Goal: Share content: Share content

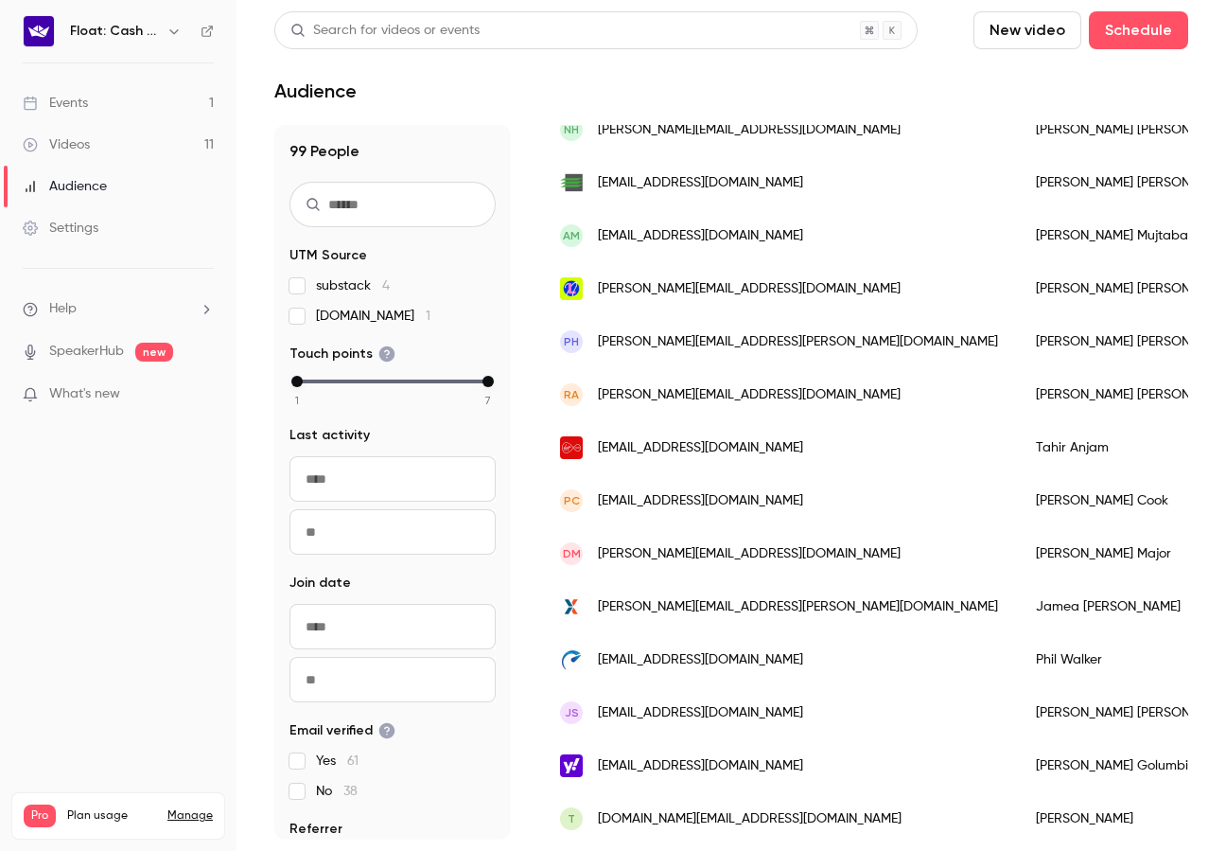
scroll to position [1613, 0]
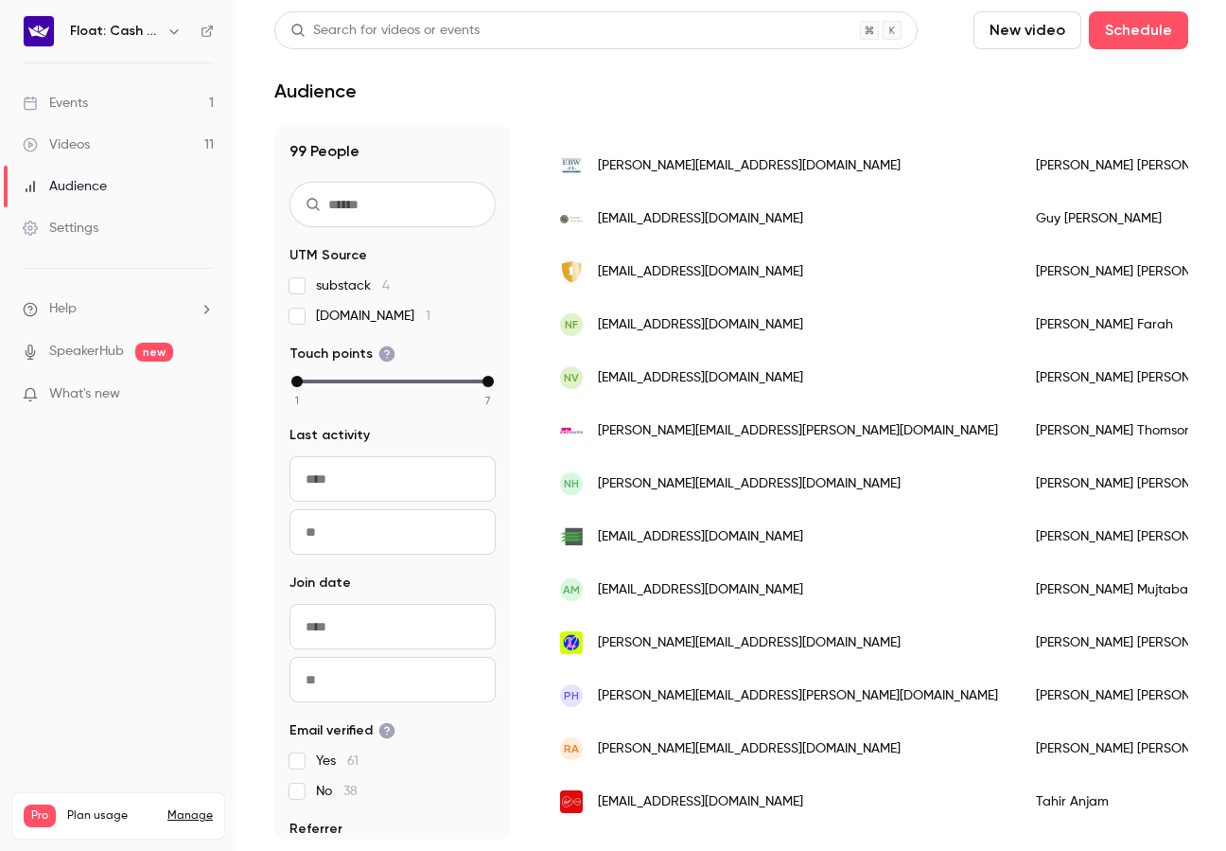
click at [178, 103] on link "Events 1" at bounding box center [118, 103] width 237 height 42
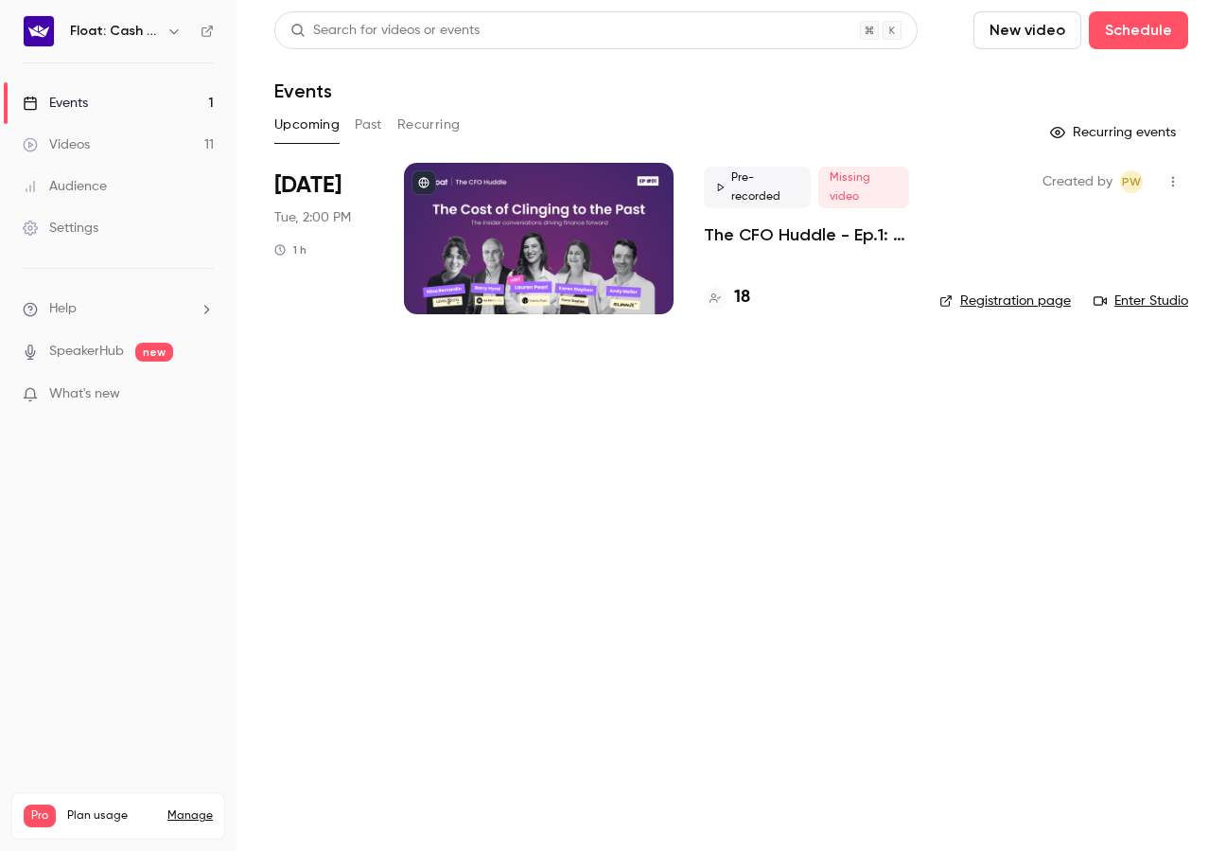
click at [760, 292] on div "18" at bounding box center [806, 298] width 205 height 26
click at [747, 292] on h4 "18" at bounding box center [742, 298] width 16 height 26
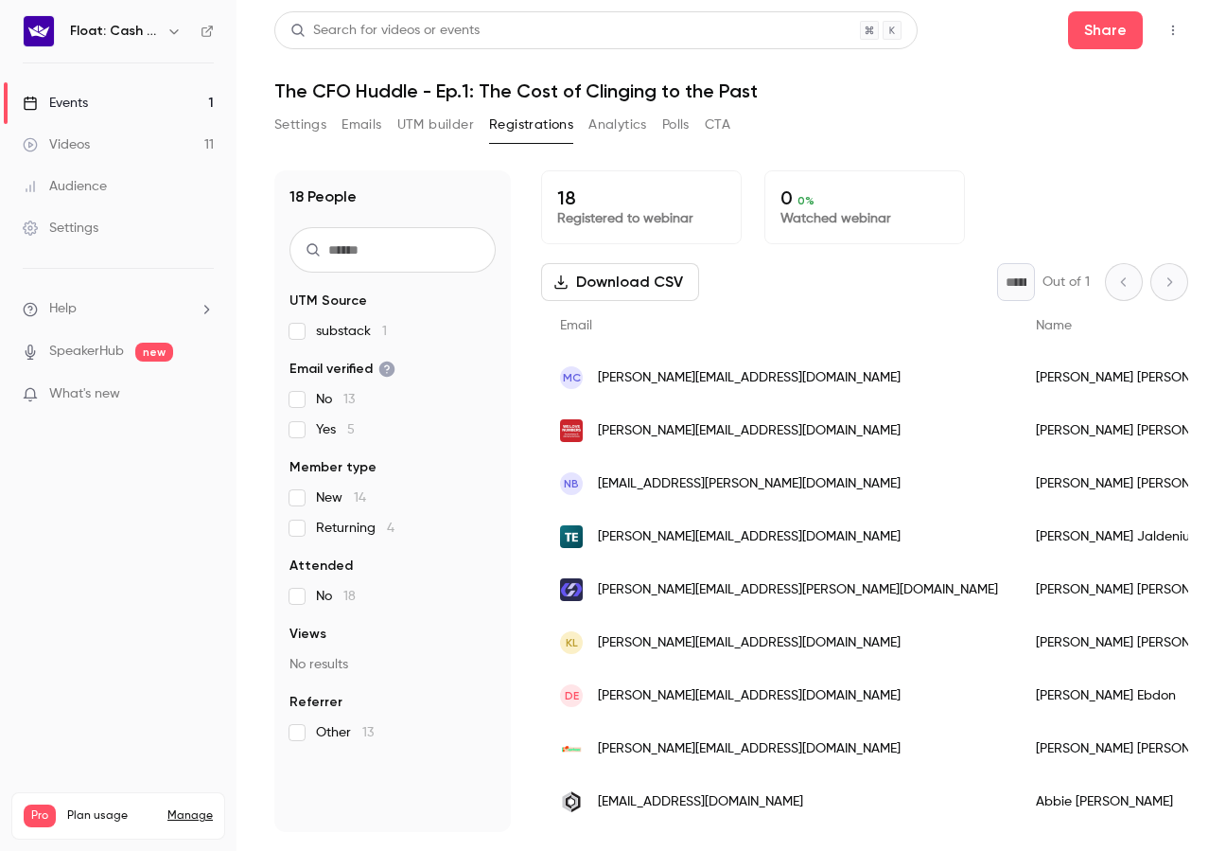
click at [202, 105] on link "Events 1" at bounding box center [118, 103] width 237 height 42
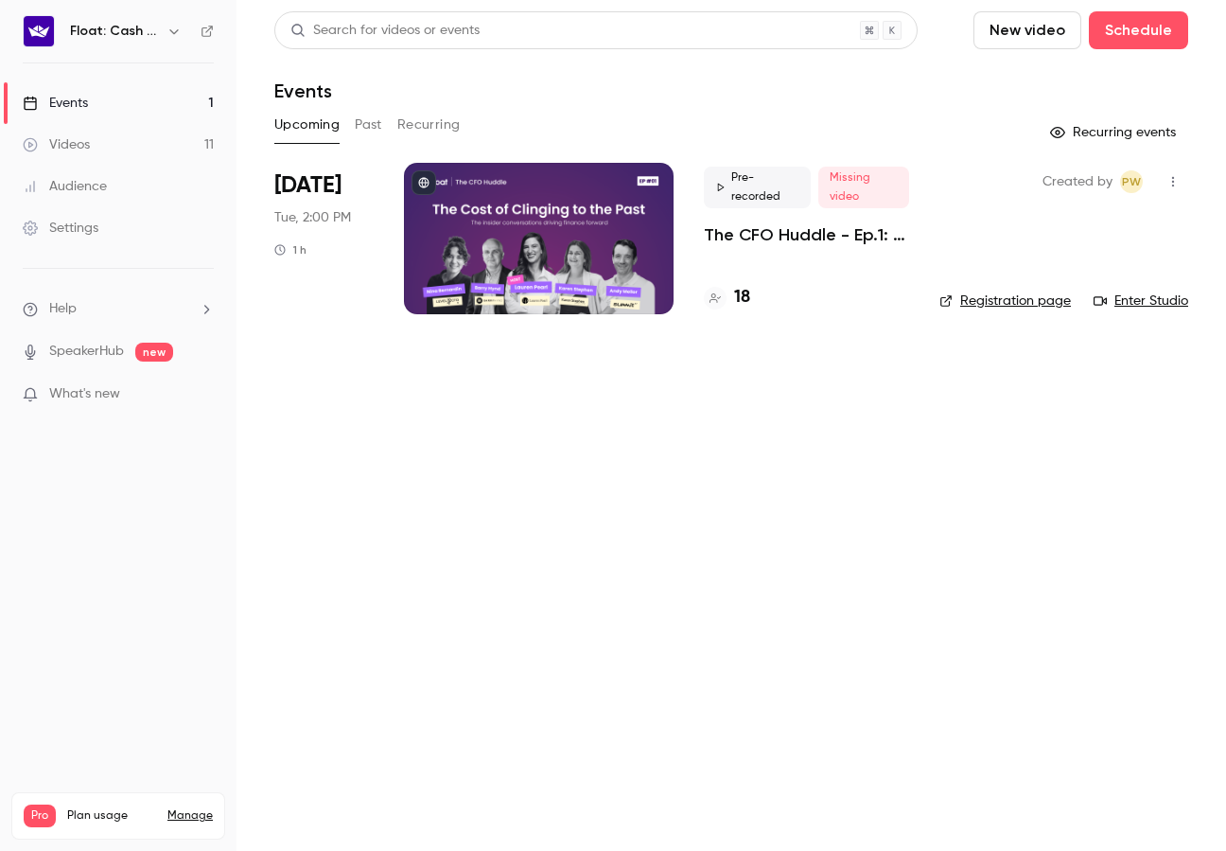
click at [756, 280] on div "Pre-recorded Missing video The CFO Huddle - Ep.1: The Cost of Clinging to the P…" at bounding box center [806, 238] width 205 height 151
click at [761, 243] on p "The CFO Huddle - Ep.1: The Cost of Clinging to the Past" at bounding box center [806, 234] width 205 height 23
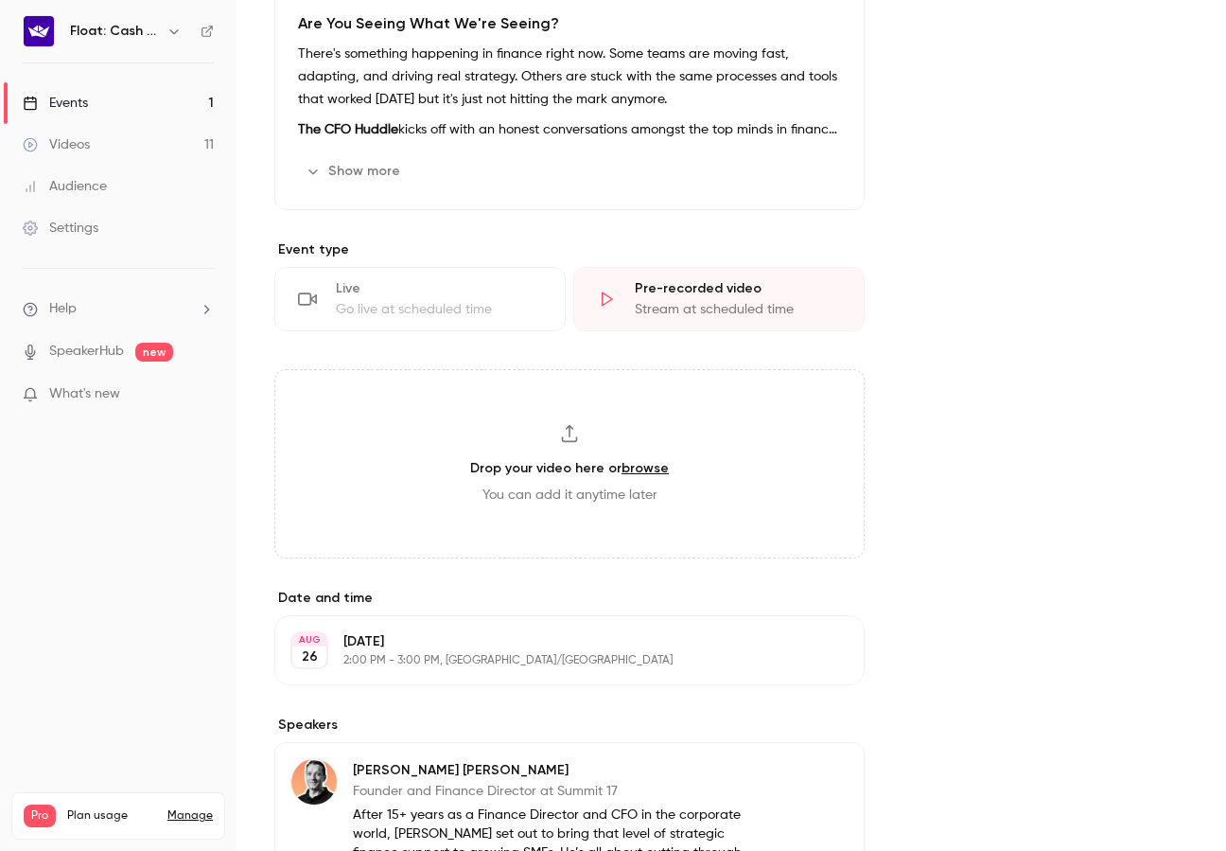
scroll to position [504, 0]
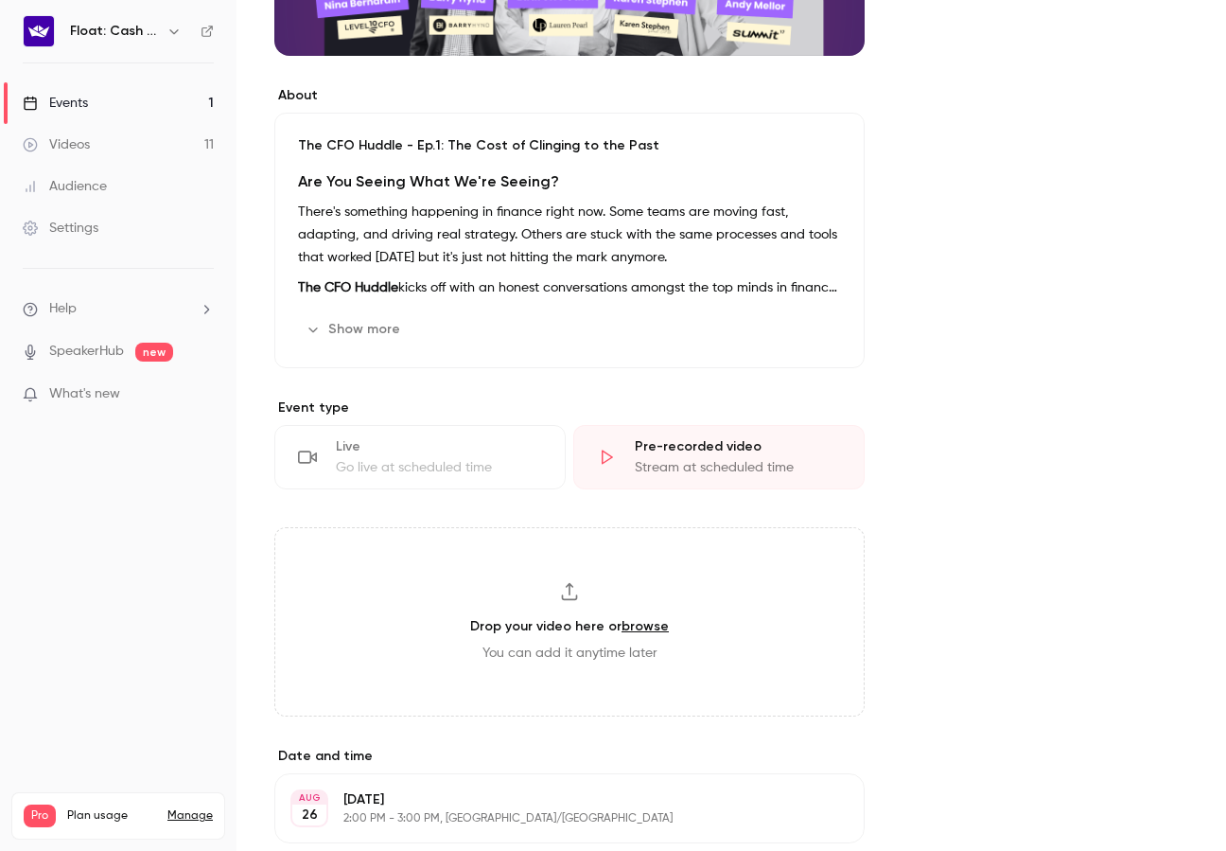
scroll to position [431, 0]
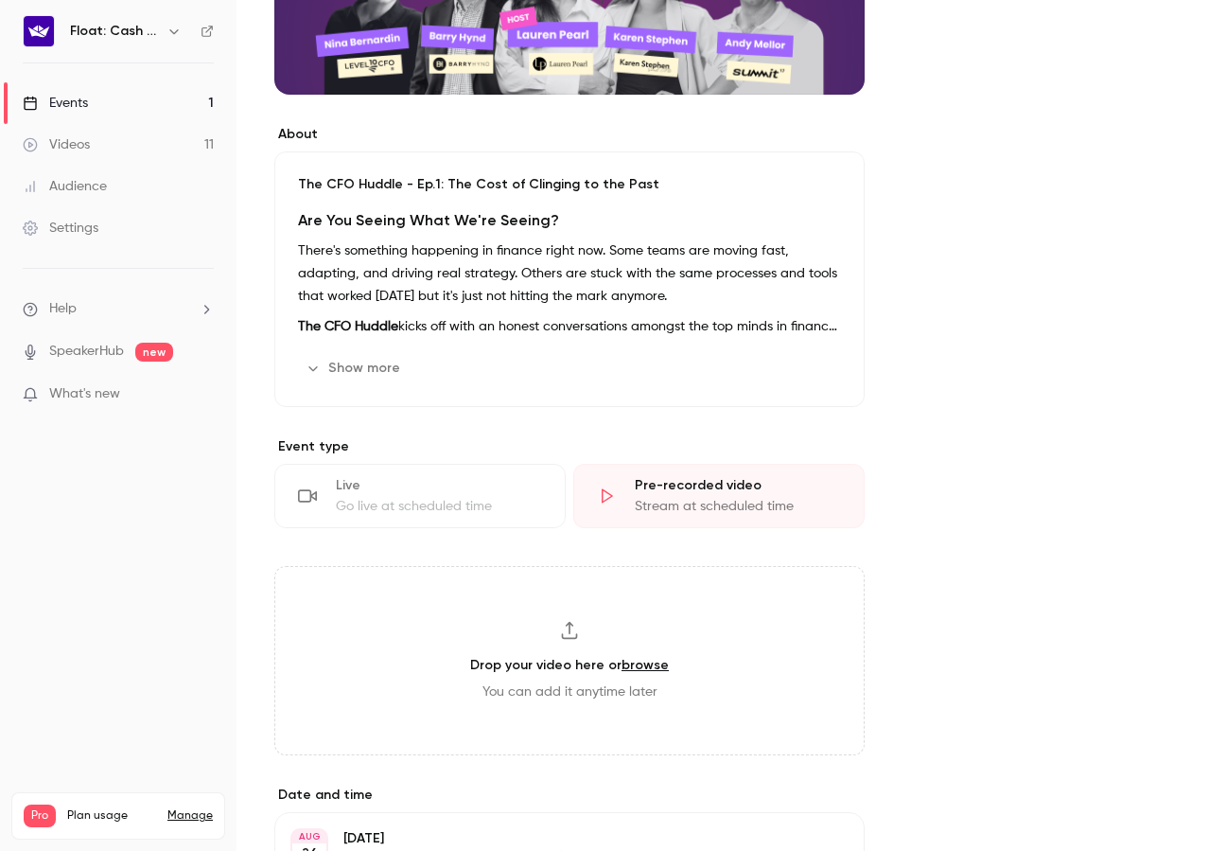
click at [338, 362] on button "Show more" at bounding box center [355, 368] width 114 height 30
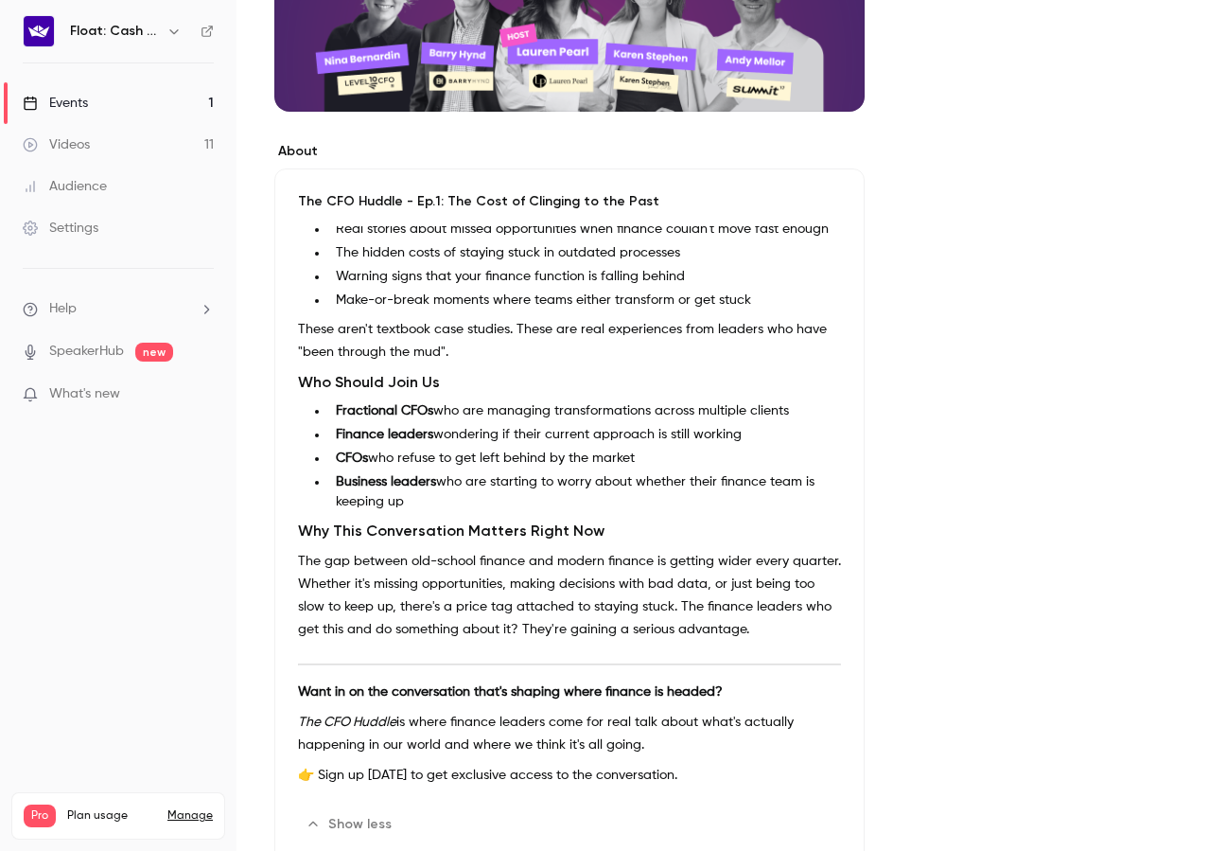
scroll to position [590, 0]
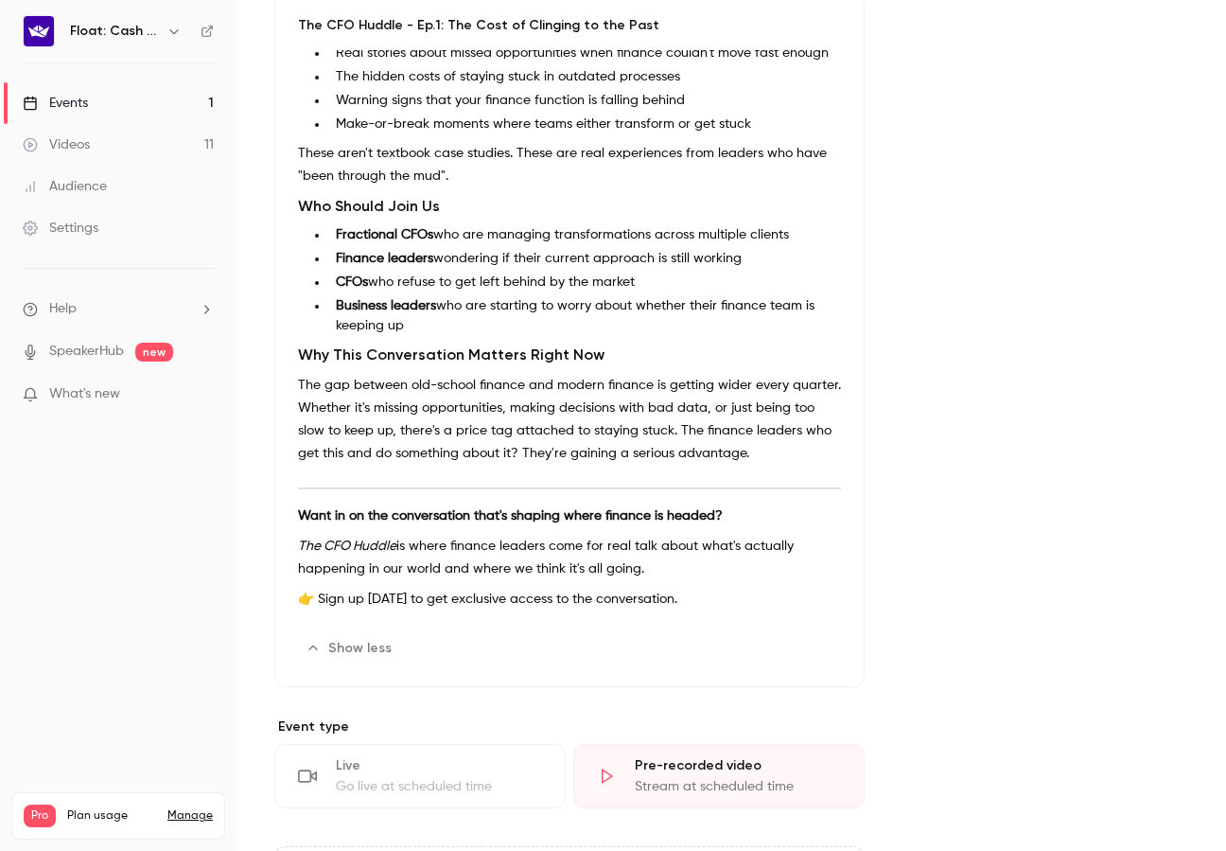
click at [131, 106] on link "Events 1" at bounding box center [118, 103] width 237 height 42
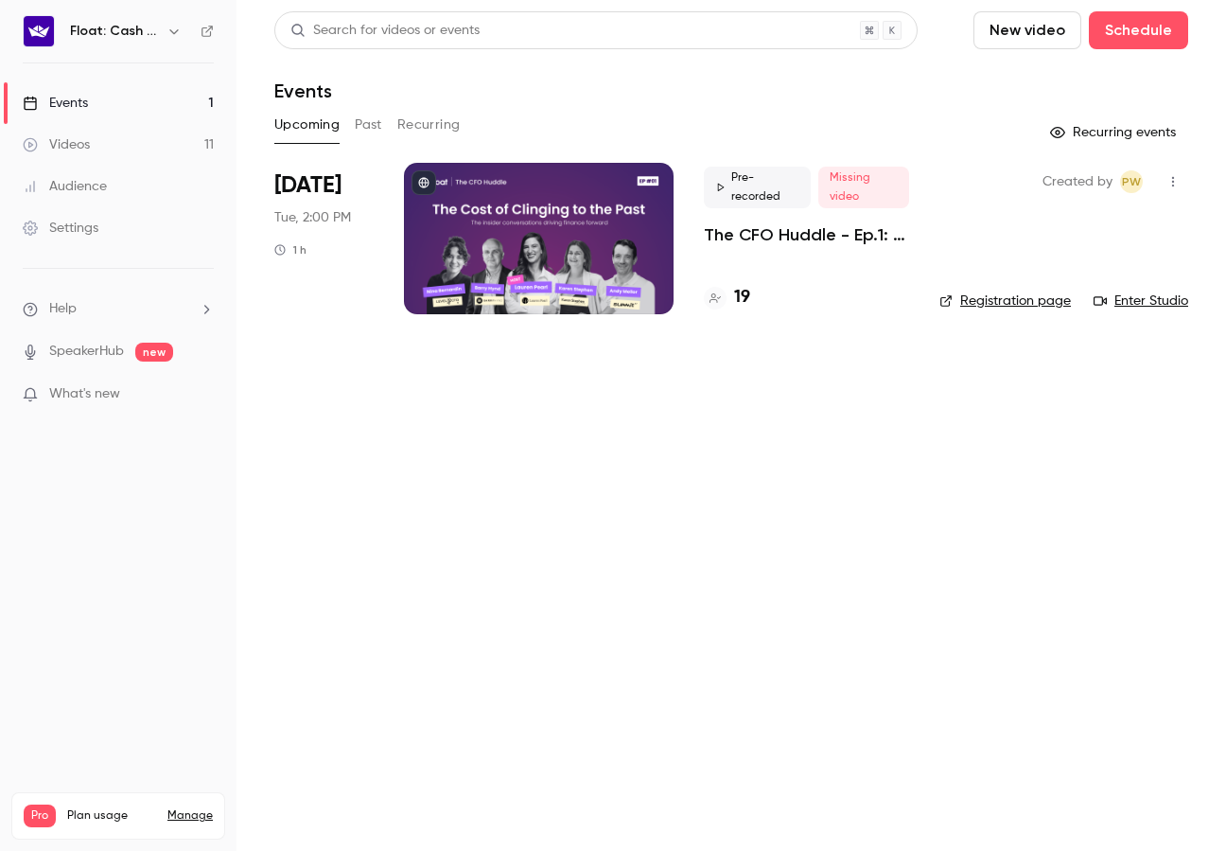
click at [742, 290] on h4 "19" at bounding box center [742, 298] width 16 height 26
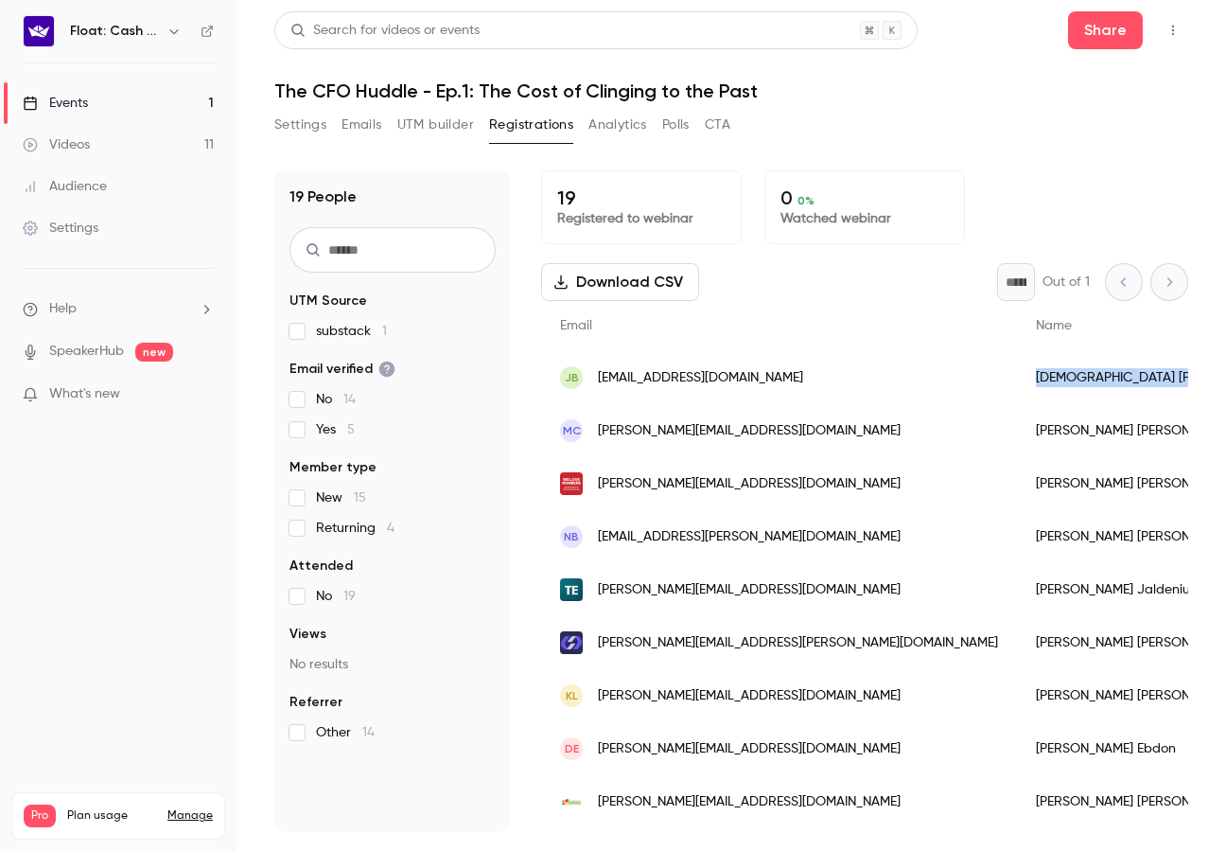
drag, startPoint x: 1048, startPoint y: 378, endPoint x: 937, endPoint y: 384, distance: 111.8
click at [1017, 384] on div "Jesus Bastidas" at bounding box center [1156, 377] width 278 height 53
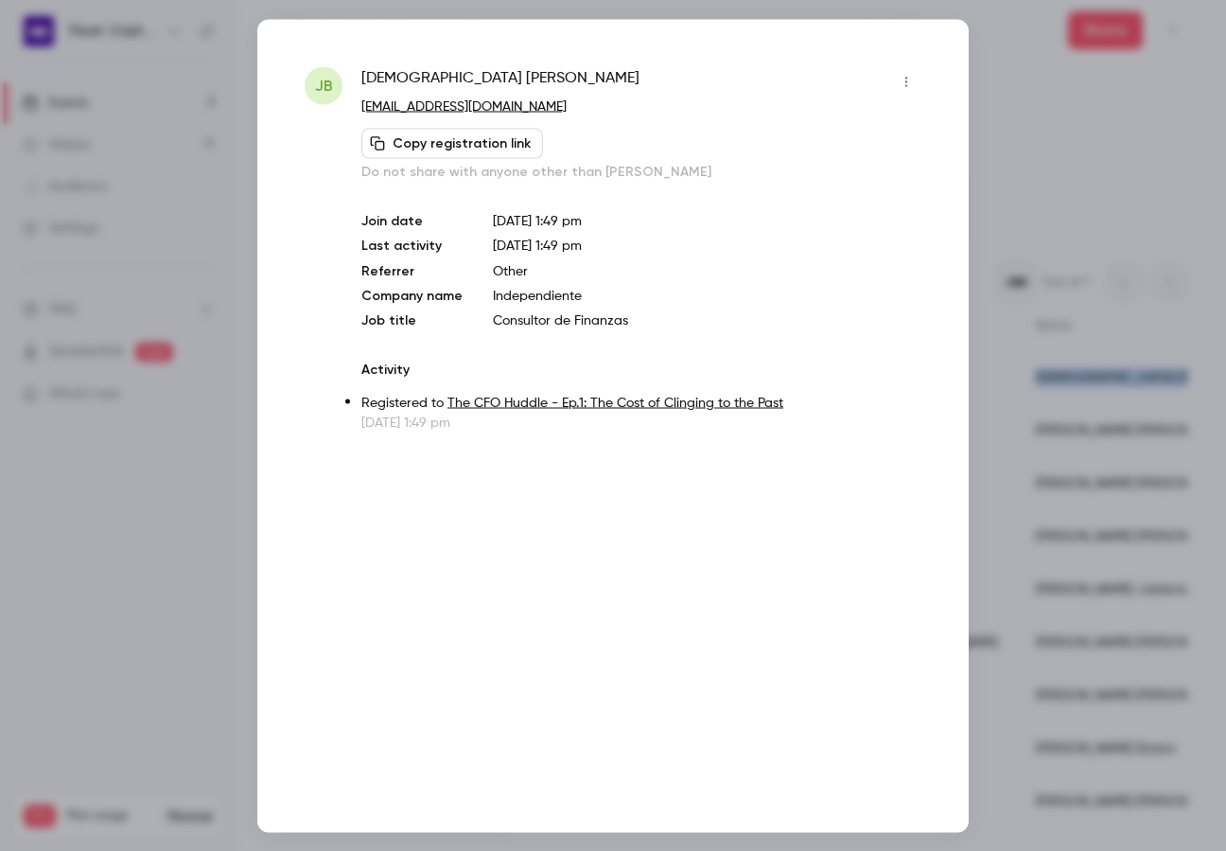
copy div "Jesus Bastidas"
click at [1055, 343] on div at bounding box center [613, 425] width 1226 height 851
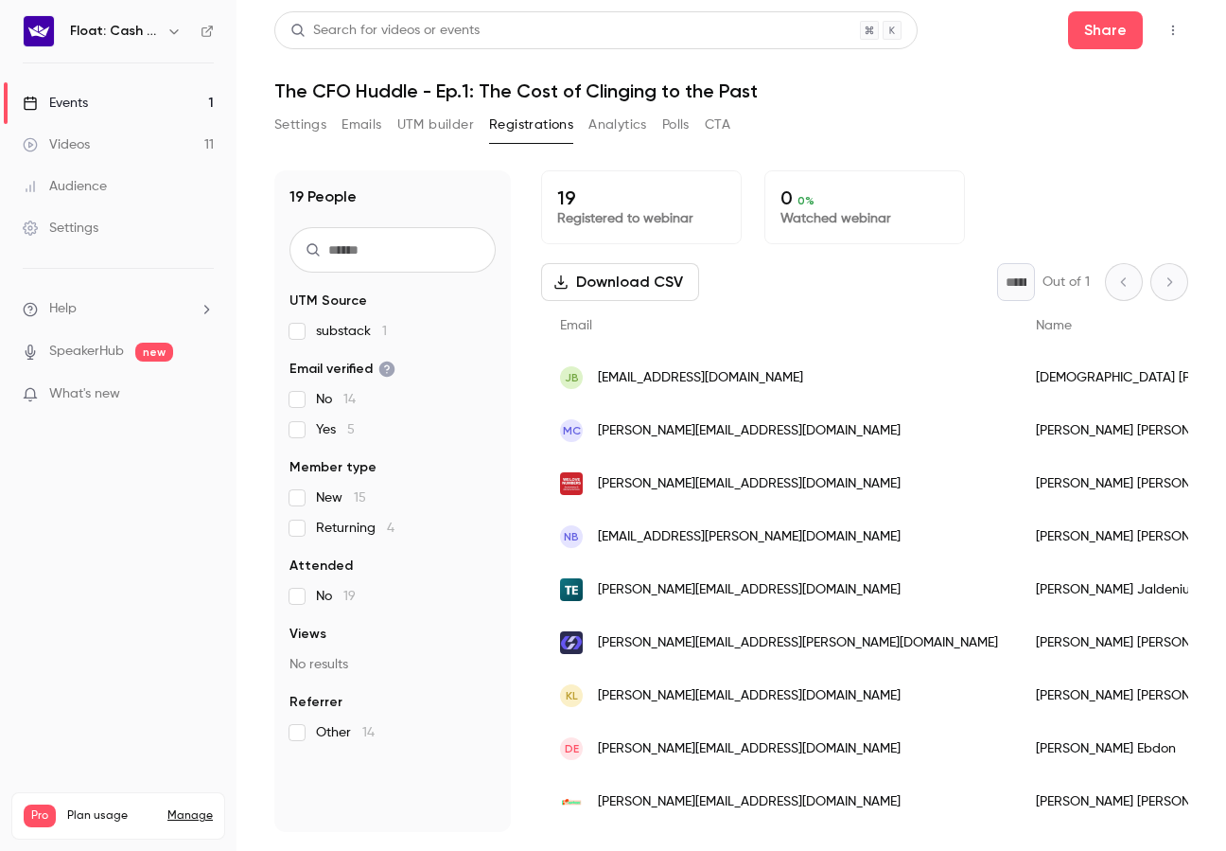
click at [298, 128] on button "Settings" at bounding box center [300, 125] width 52 height 30
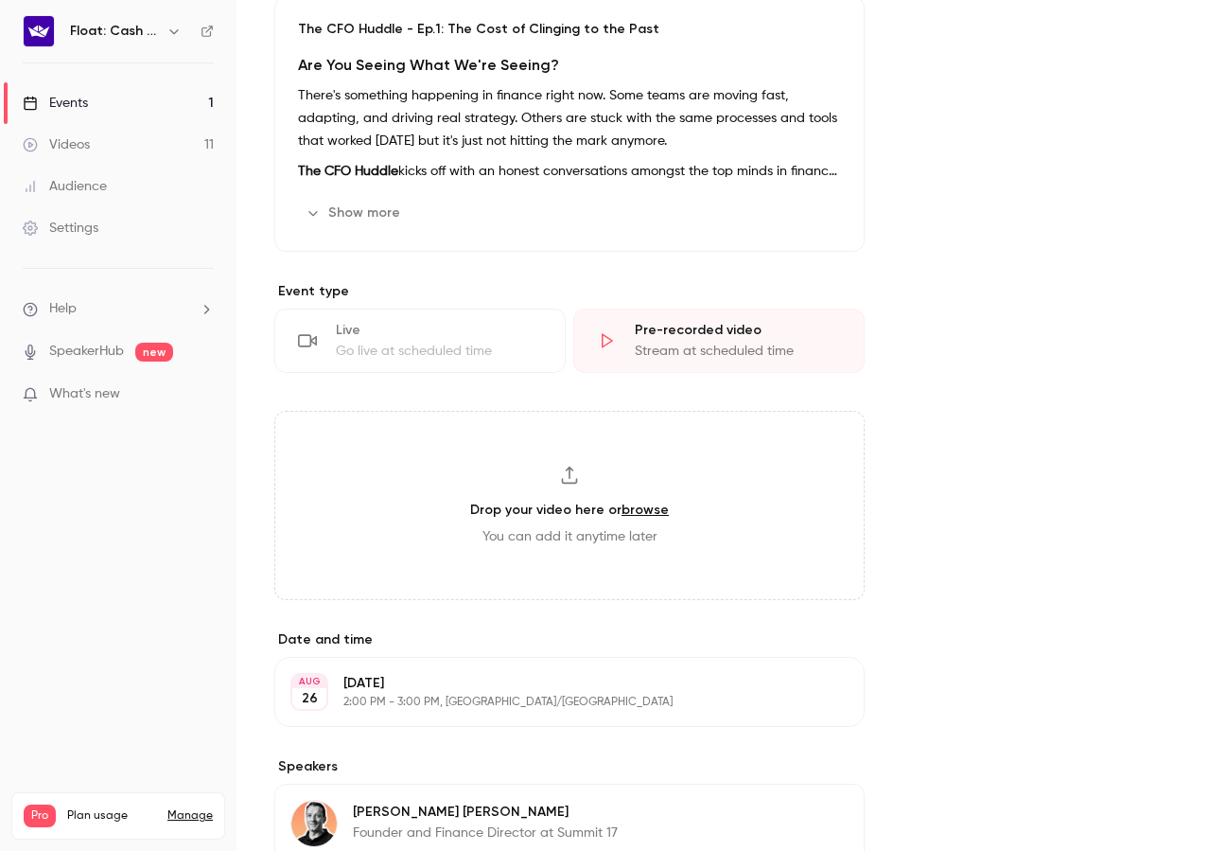
scroll to position [579, 0]
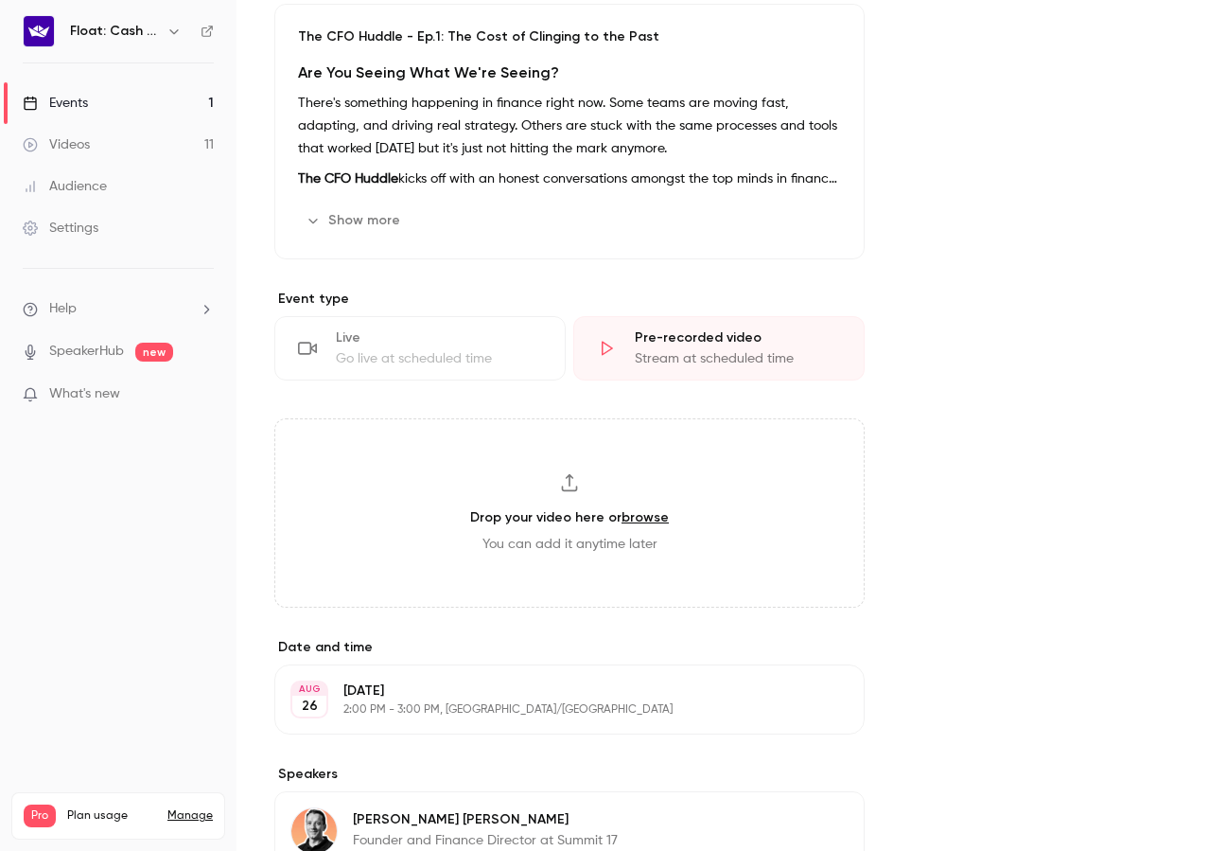
click at [80, 143] on div "Videos" at bounding box center [56, 144] width 67 height 19
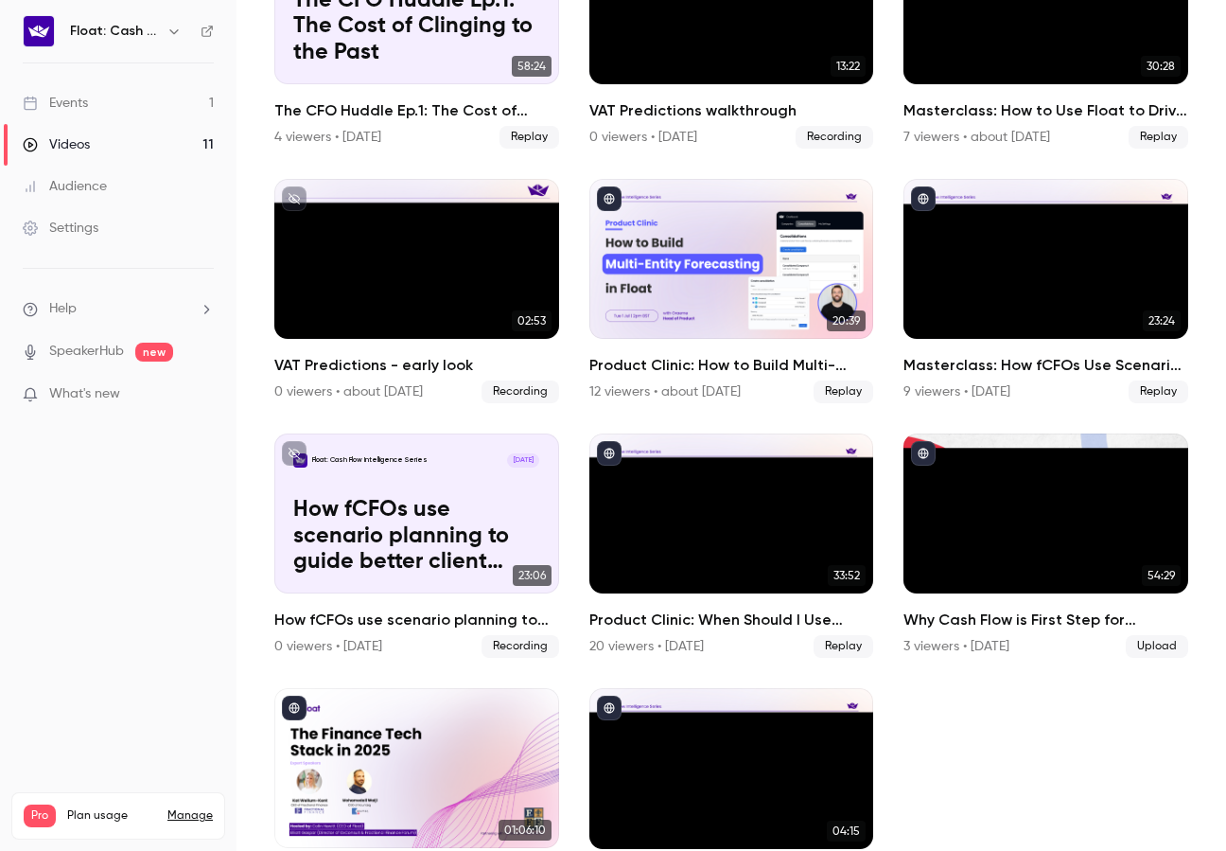
scroll to position [323, 0]
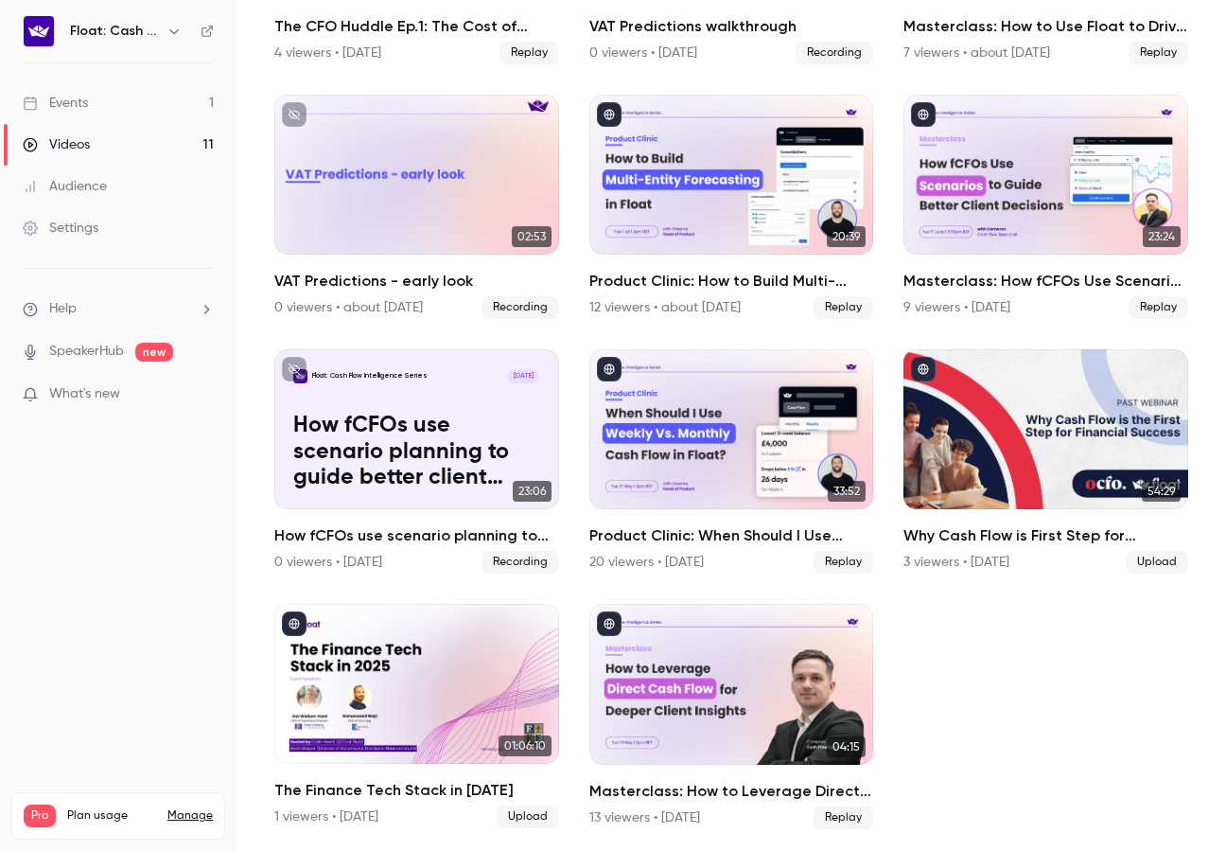
click at [187, 99] on link "Events 1" at bounding box center [118, 103] width 237 height 42
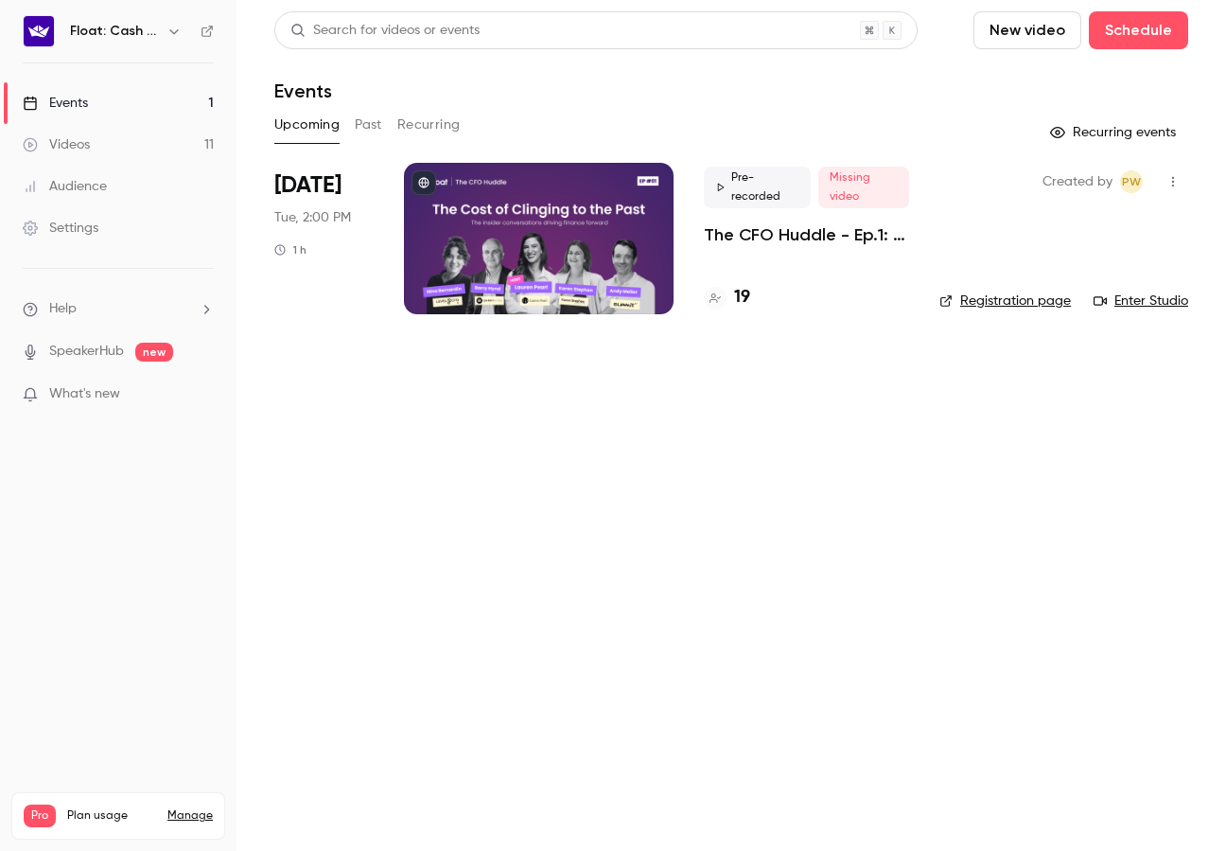
click at [184, 108] on link "Events 1" at bounding box center [118, 103] width 237 height 42
click at [699, 234] on li "[DATE] Tue, 2:00 PM 1 h Pre-recorded Missing video The CFO Huddle - Ep.1: The C…" at bounding box center [731, 250] width 914 height 174
click at [627, 206] on div at bounding box center [539, 238] width 270 height 151
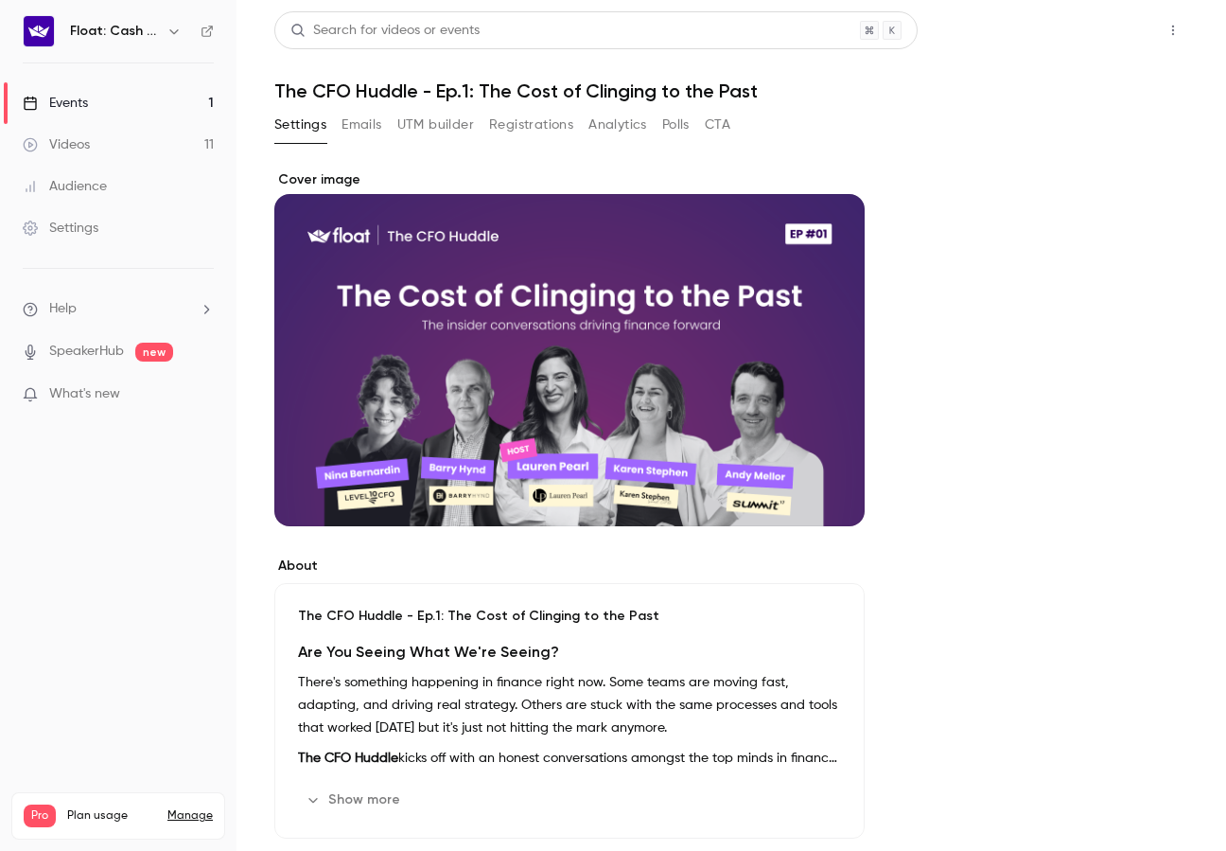
click at [1110, 17] on button "Share" at bounding box center [1105, 30] width 75 height 38
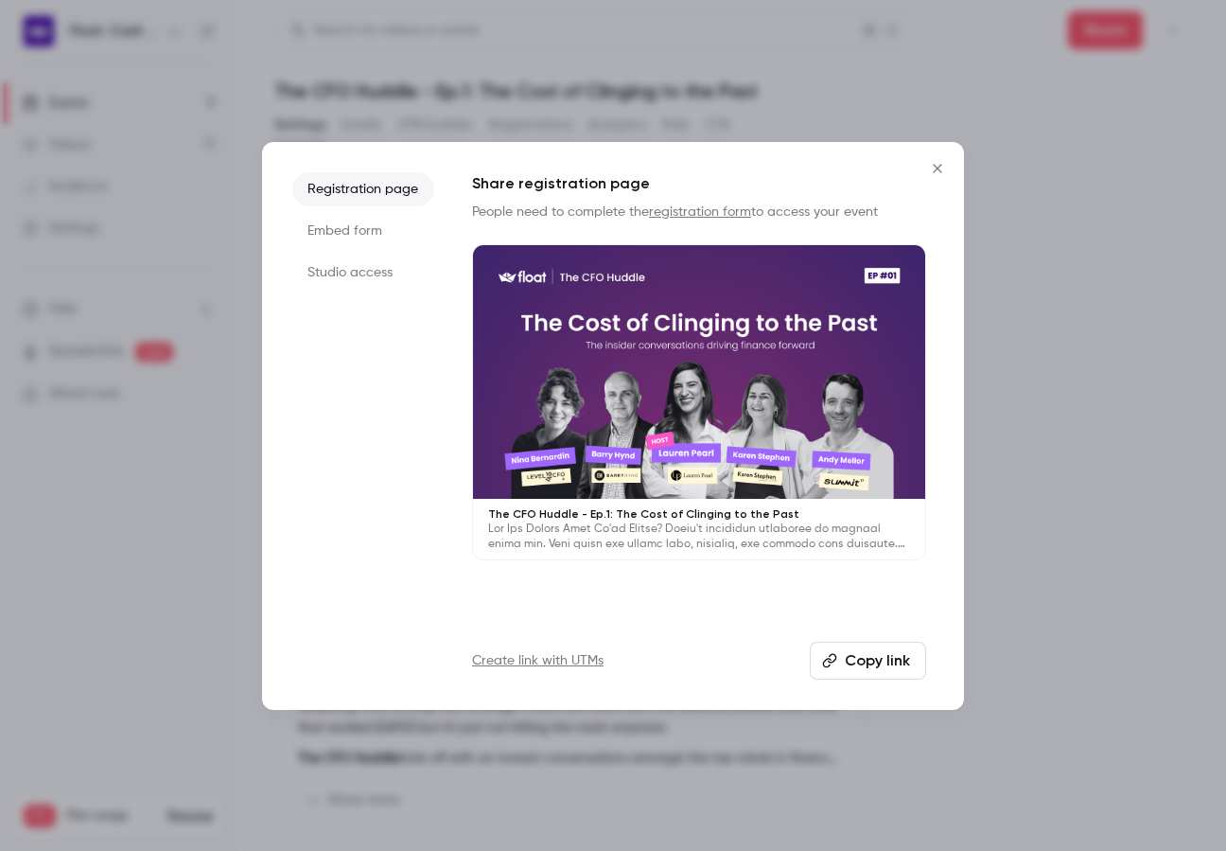
click at [856, 672] on button "Copy link" at bounding box center [868, 661] width 116 height 38
